Goal: Task Accomplishment & Management: Complete application form

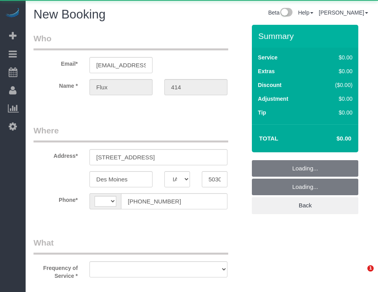
select select "IA"
select select "string:[GEOGRAPHIC_DATA]"
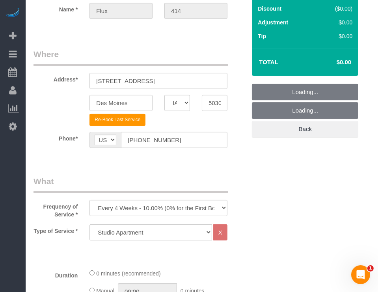
scroll to position [131, 0]
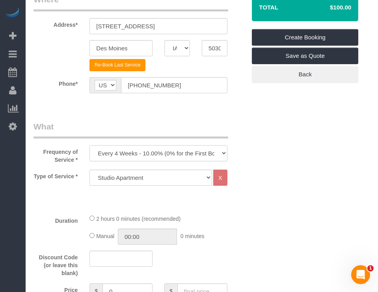
click at [202, 153] on select "Every 6 Weeks (0% for the First Booking) One Time Every 8 Weeks (0% for the Fir…" at bounding box center [158, 153] width 138 height 16
select select "object:4799"
click at [89, 145] on select "Every 6 Weeks (0% for the First Booking) One Time Every 8 Weeks (0% for the Fir…" at bounding box center [158, 153] width 138 height 16
click at [173, 177] on select "Studio Apartment 1 Bedroom Home 2 Bedroom Home 3 Bedroom Home 4 Bedroom Home 5 …" at bounding box center [150, 178] width 123 height 16
select select "18"
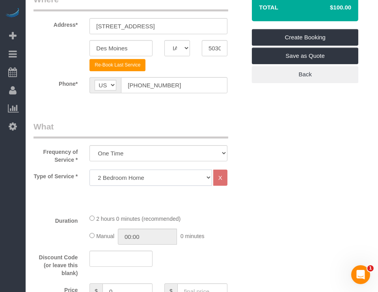
click at [89, 170] on select "Studio Apartment 1 Bedroom Home 2 Bedroom Home 3 Bedroom Home 4 Bedroom Home 5 …" at bounding box center [150, 178] width 123 height 16
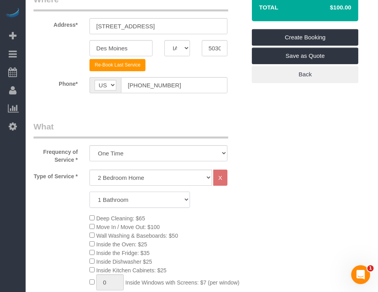
drag, startPoint x: 145, startPoint y: 197, endPoint x: 144, endPoint y: 207, distance: 10.3
click at [145, 197] on select "1 Bathroom 2 Bathrooms 3 Bathrooms 4 Bathrooms 5 Bathrooms 6 Bathrooms" at bounding box center [139, 200] width 101 height 16
select select "2"
click at [89, 192] on select "1 Bathroom 2 Bathrooms 3 Bathrooms 4 Bathrooms 5 Bathrooms 6 Bathrooms" at bounding box center [139, 200] width 101 height 16
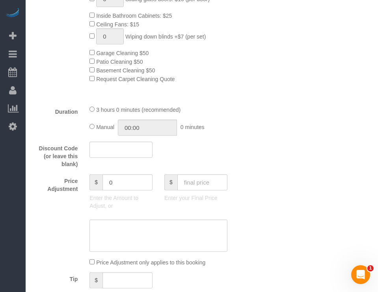
scroll to position [525, 0]
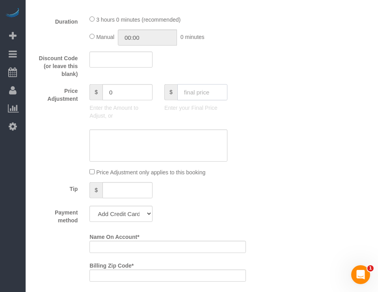
click at [212, 92] on input "text" at bounding box center [202, 92] width 50 height 16
type input "95"
click at [311, 146] on div "Who Email* [EMAIL_ADDRESS][DOMAIN_NAME] Name * Flux 414 Where Address* [STREET_…" at bounding box center [202, 183] width 337 height 1369
click at [121, 222] on select "Add Credit Card Cash Check Paypal" at bounding box center [120, 214] width 63 height 16
select select "string:check"
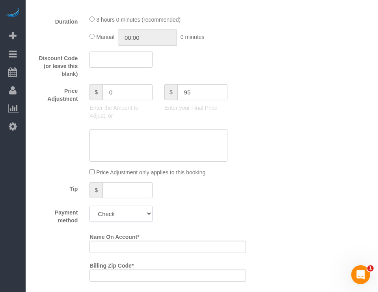
click at [89, 209] on select "Add Credit Card Cash Check Paypal" at bounding box center [120, 214] width 63 height 16
type input "-94"
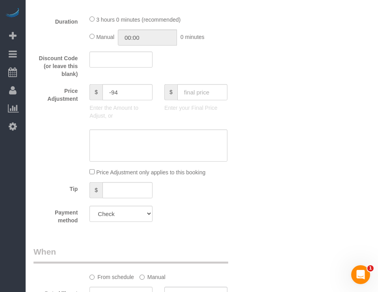
drag, startPoint x: 212, startPoint y: 239, endPoint x: 190, endPoint y: 244, distance: 23.0
drag, startPoint x: 190, startPoint y: 244, endPoint x: 184, endPoint y: 236, distance: 9.6
click at [183, 242] on div "Who Email* [EMAIL_ADDRESS][DOMAIN_NAME] Name * Flux 414 Where Address* [STREET_…" at bounding box center [140, 74] width 224 height 1151
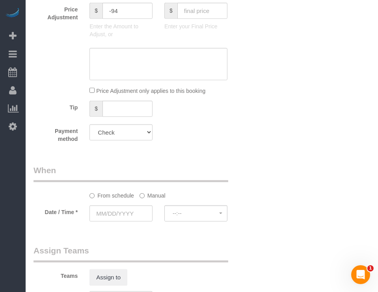
scroll to position [613, 0]
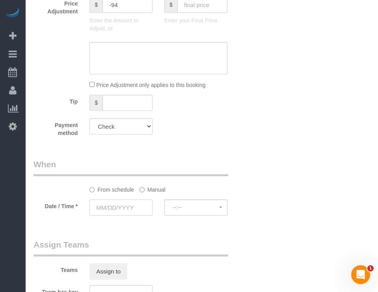
click at [134, 208] on input "text" at bounding box center [120, 208] width 63 height 16
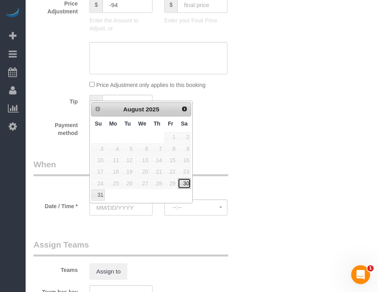
click at [188, 183] on link "30" at bounding box center [184, 184] width 13 height 11
type input "[DATE]"
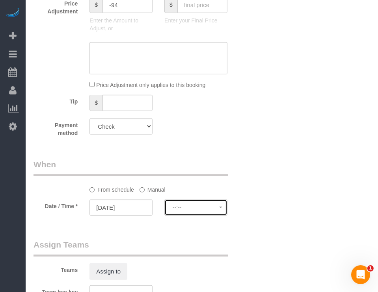
drag, startPoint x: 186, startPoint y: 214, endPoint x: 186, endPoint y: 203, distance: 11.0
click at [186, 211] on span "--:--" at bounding box center [196, 208] width 47 height 6
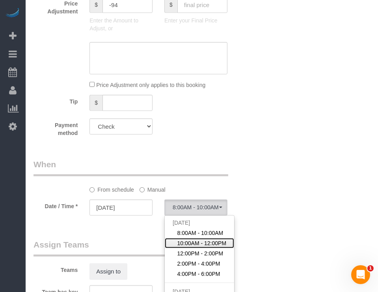
click at [199, 243] on span "10:00AM - 12:00PM" at bounding box center [201, 244] width 49 height 8
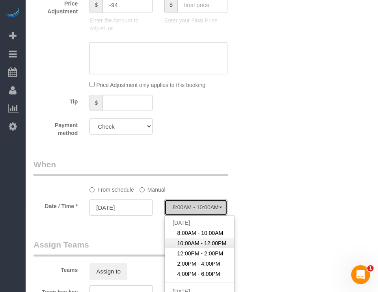
select select "spot2"
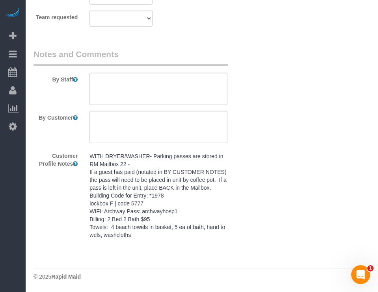
click at [172, 219] on pre "WITH DRYER/WASHER- Parking passes are stored in RM Mailbox 22 - If a guest has …" at bounding box center [158, 196] width 138 height 87
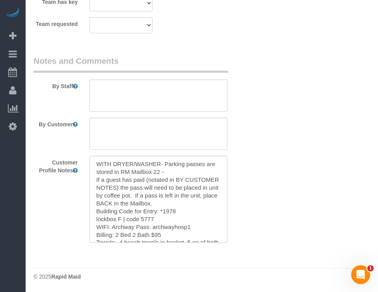
scroll to position [906, 0]
click at [171, 216] on textarea "WITH DRYER/WASHER- Parking passes are stored in RM Mailbox 22 - If a guest has …" at bounding box center [158, 199] width 138 height 87
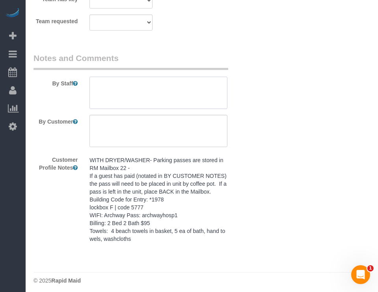
click at [194, 95] on textarea at bounding box center [158, 93] width 138 height 32
paste textarea "WITH DRYER/WASHER- Parking passes are stored in RM Mailbox 22 - If a guest has …"
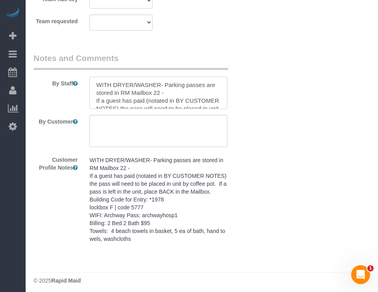
scroll to position [66, 0]
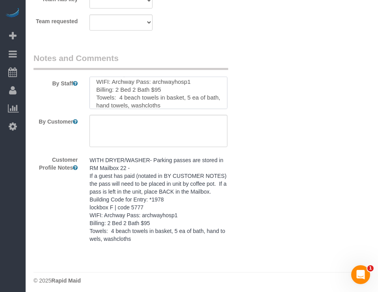
type textarea "WITH DRYER/WASHER- Parking passes are stored in RM Mailbox 22 - If a guest has …"
drag, startPoint x: 309, startPoint y: 247, endPoint x: 289, endPoint y: 252, distance: 20.7
drag, startPoint x: 289, startPoint y: 252, endPoint x: 349, endPoint y: 246, distance: 60.6
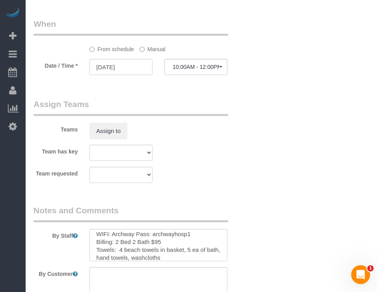
scroll to position [766, 0]
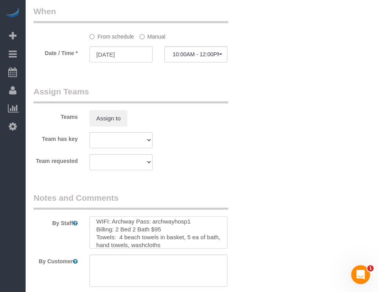
click at [105, 225] on textarea at bounding box center [158, 233] width 138 height 32
click at [107, 271] on textarea at bounding box center [158, 271] width 138 height 32
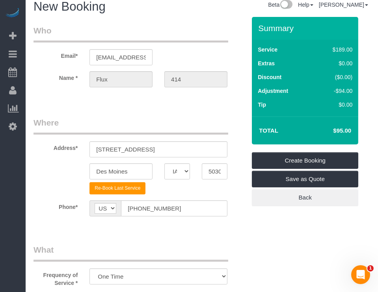
scroll to position [0, 0]
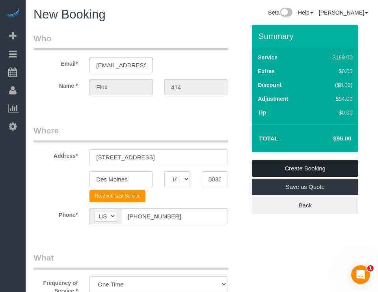
type textarea "SAME DAY CLEAN"
click at [305, 168] on link "Create Booking" at bounding box center [305, 168] width 106 height 17
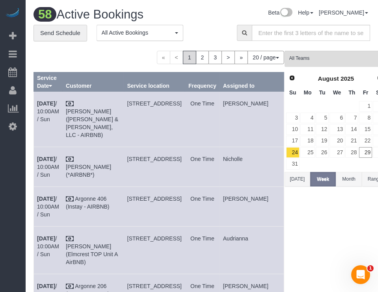
click at [69, 55] on div "« < 1 2 3 > » 20 / page 10 / page 20 / page 30 / page 40 / page 50 / page 100 /…" at bounding box center [159, 57] width 251 height 13
